Goal: Information Seeking & Learning: Understand process/instructions

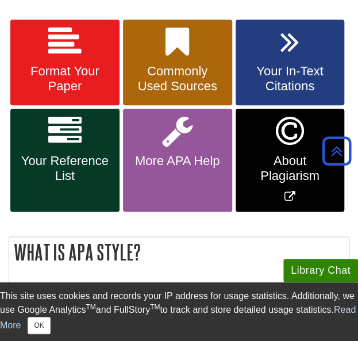
scroll to position [245, 0]
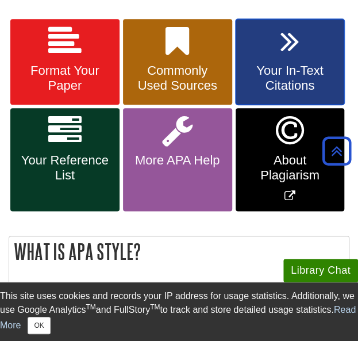
click at [298, 60] on link "Your In-Text Citations" at bounding box center [290, 62] width 109 height 86
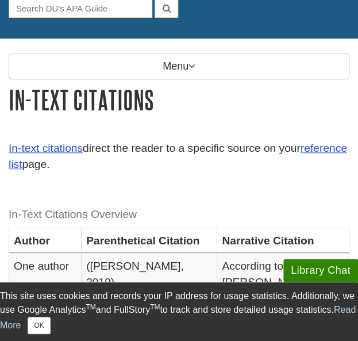
scroll to position [122, 0]
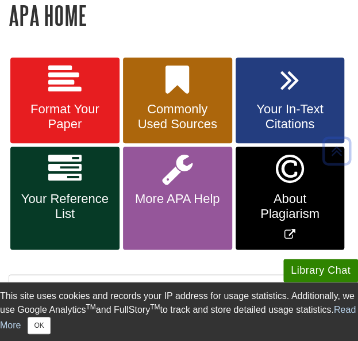
scroll to position [214, 0]
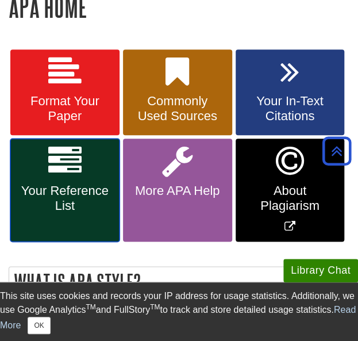
click at [84, 165] on link "Your Reference List" at bounding box center [64, 190] width 109 height 103
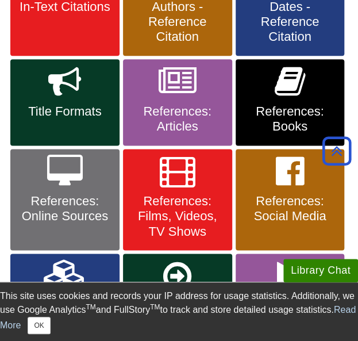
scroll to position [308, 0]
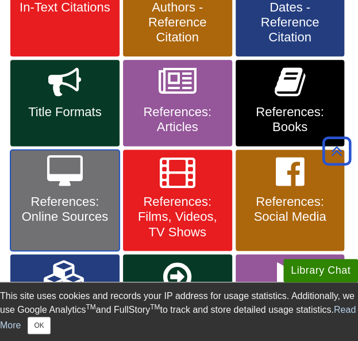
click at [99, 178] on link "References: Online Sources" at bounding box center [64, 200] width 109 height 101
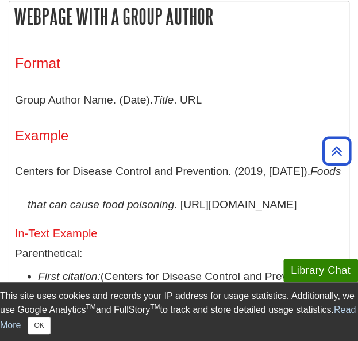
scroll to position [1344, 0]
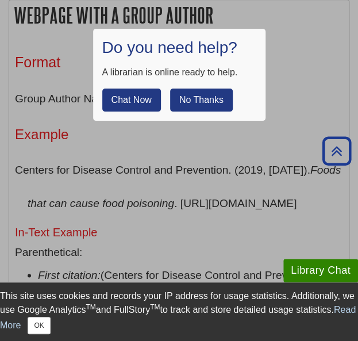
click at [188, 89] on button "No Thanks" at bounding box center [201, 100] width 63 height 23
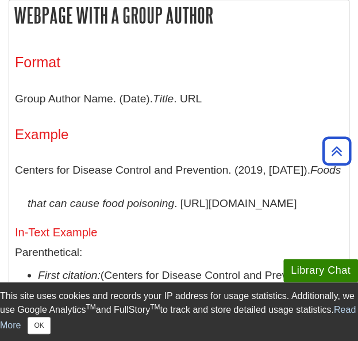
click at [185, 89] on p "Group Author Name. (Date). Title . URL" at bounding box center [179, 98] width 328 height 33
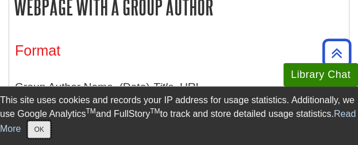
click at [50, 136] on button "OK" at bounding box center [39, 129] width 22 height 17
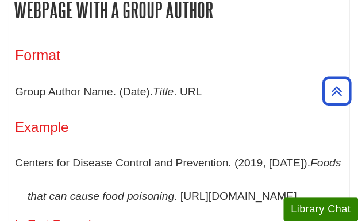
click at [268, 113] on div "Format Group Author Name. (Date). Title . URL Example Centers for Disease Contr…" at bounding box center [179, 223] width 328 height 352
